Goal: Find specific page/section: Find specific page/section

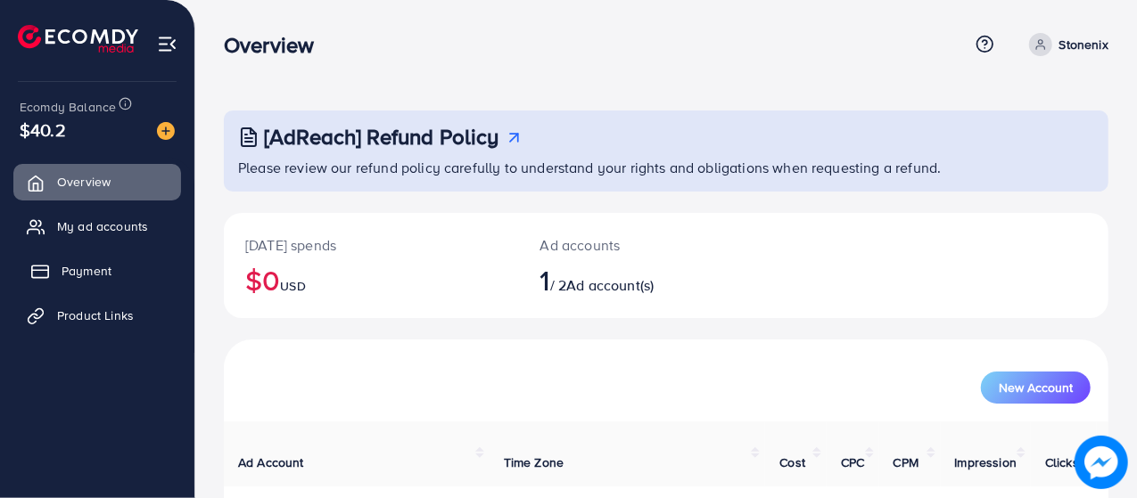
click at [69, 274] on span "Payment" at bounding box center [87, 271] width 50 height 18
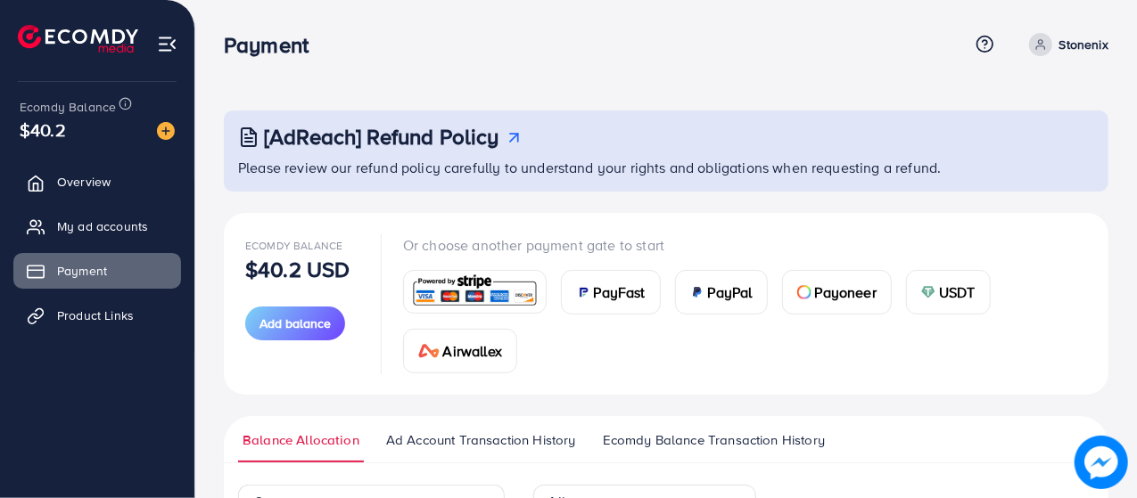
scroll to position [301, 0]
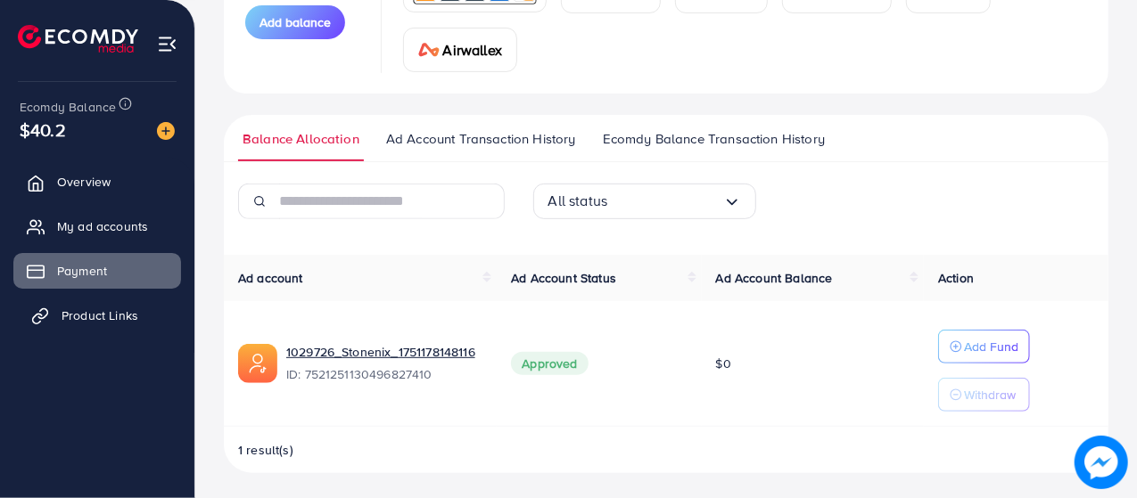
click at [134, 329] on link "Product Links" at bounding box center [97, 316] width 168 height 36
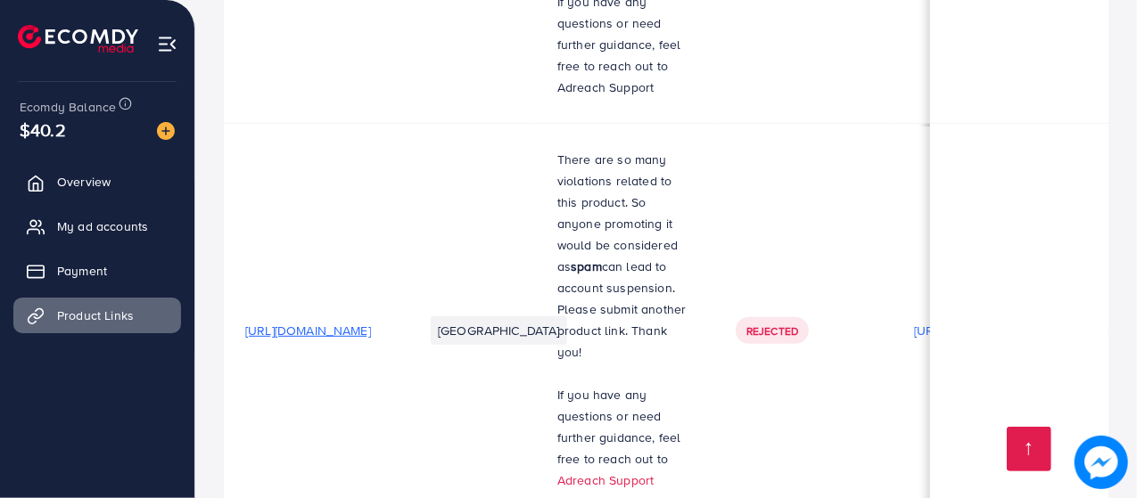
scroll to position [3651, 0]
